Goal: Navigation & Orientation: Find specific page/section

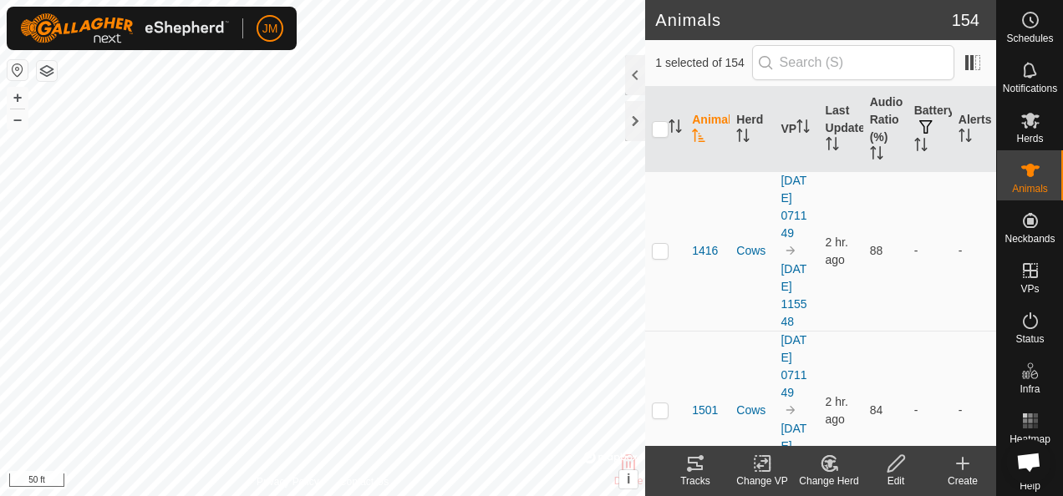
click at [688, 463] on icon at bounding box center [695, 463] width 15 height 13
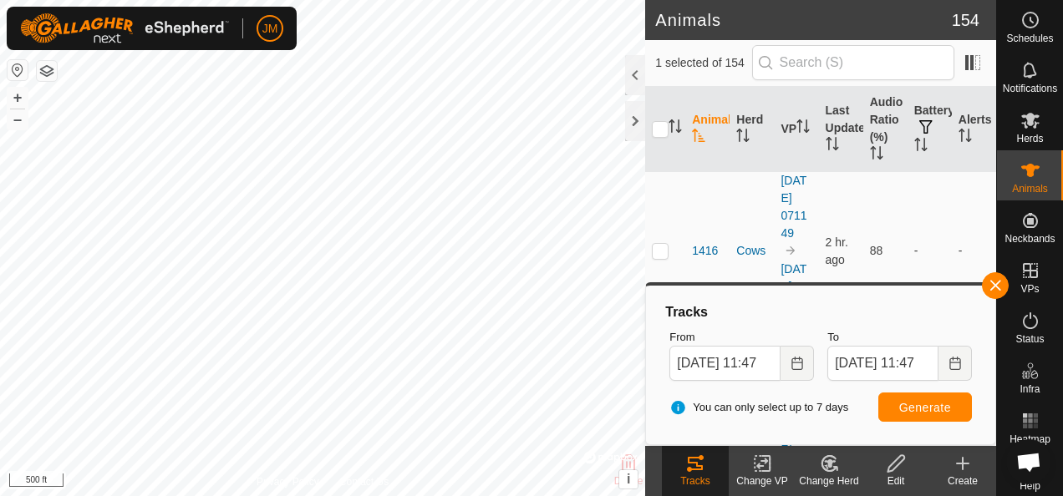
click at [0, 368] on html "JM Schedules Notifications Herds Animals Neckbands VPs Status Infra Heatmap Hel…" at bounding box center [531, 248] width 1063 height 496
click at [313, 486] on div "Privacy Policy Contact Us 1517 + – ⇧ i © Mapbox , © OpenStreetMap , Improve thi…" at bounding box center [322, 248] width 645 height 496
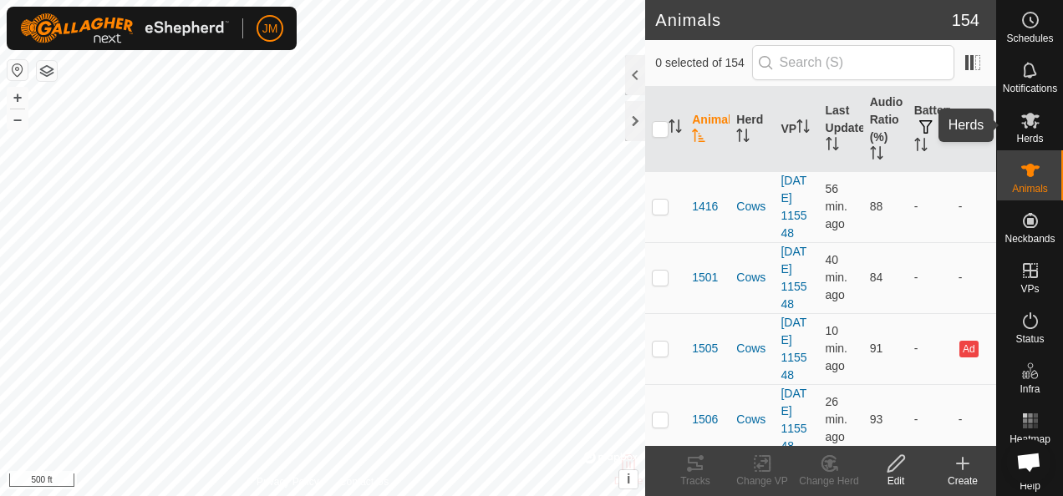
click at [1030, 127] on icon at bounding box center [1031, 120] width 20 height 20
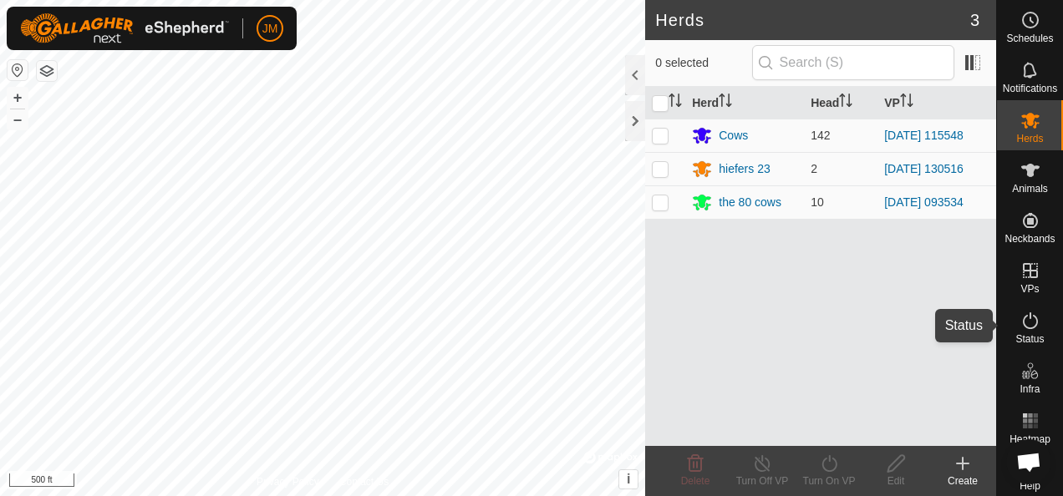
click at [1032, 323] on icon at bounding box center [1031, 321] width 20 height 20
click at [1021, 323] on icon at bounding box center [1031, 321] width 20 height 20
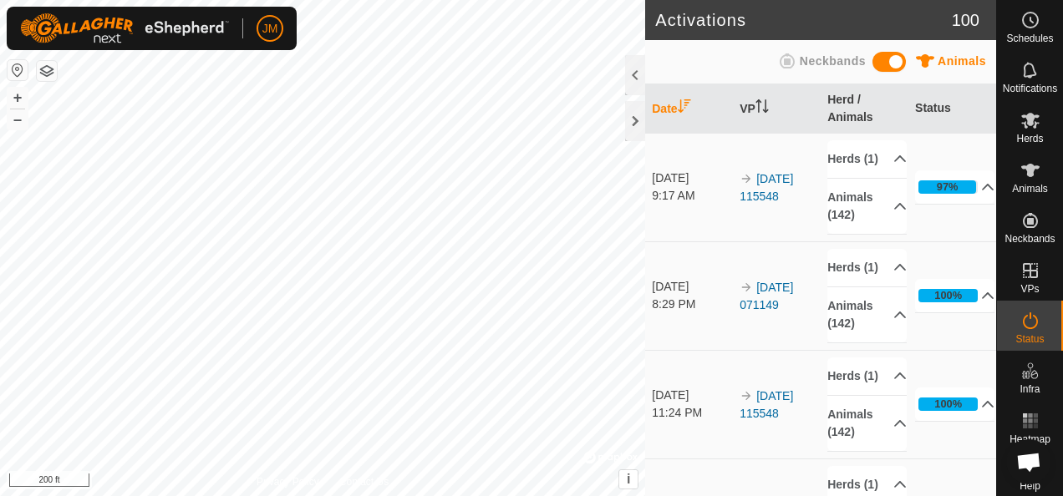
click at [581, 0] on html "JM Schedules Notifications Herds Animals Neckbands VPs Status Infra Heatmap Hel…" at bounding box center [531, 248] width 1063 height 496
